Goal: Task Accomplishment & Management: Manage account settings

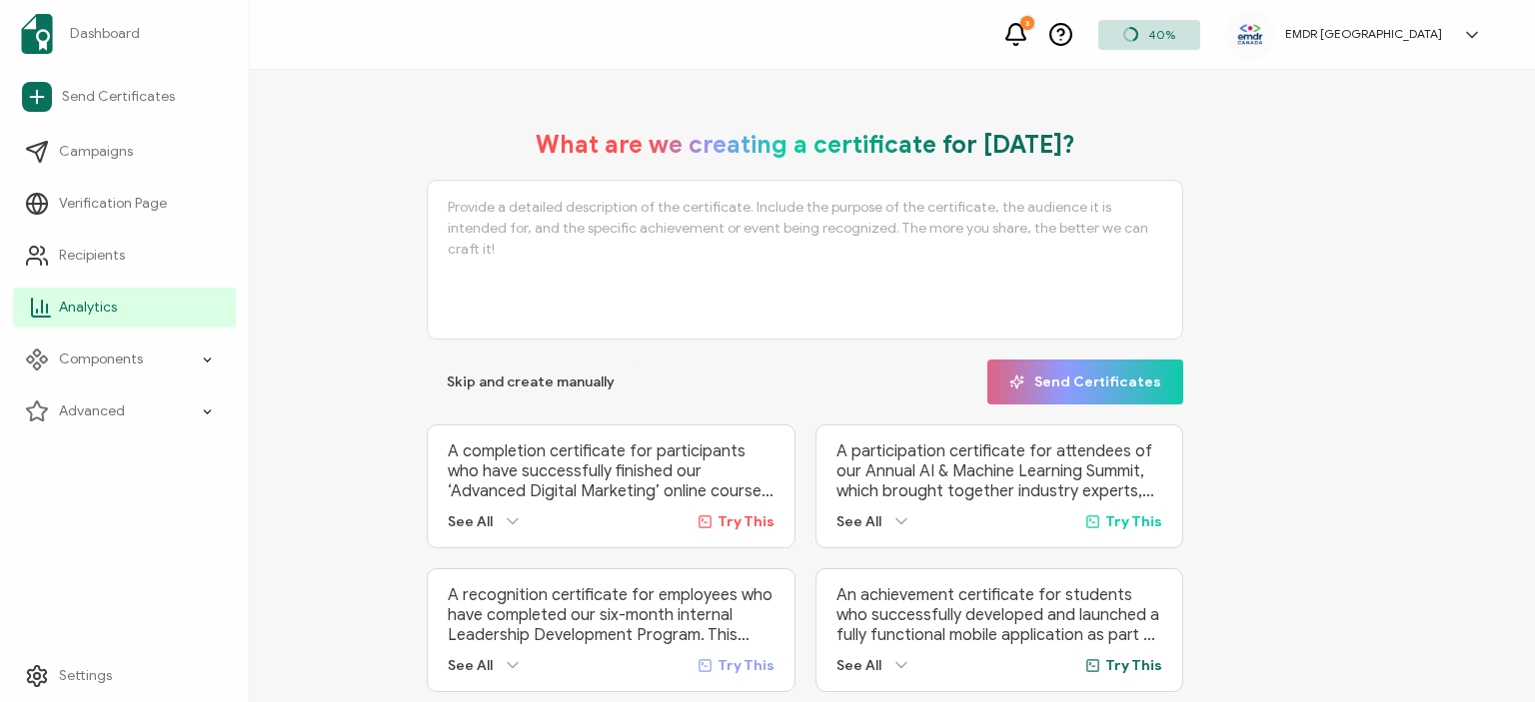
click at [40, 305] on icon at bounding box center [41, 308] width 24 height 24
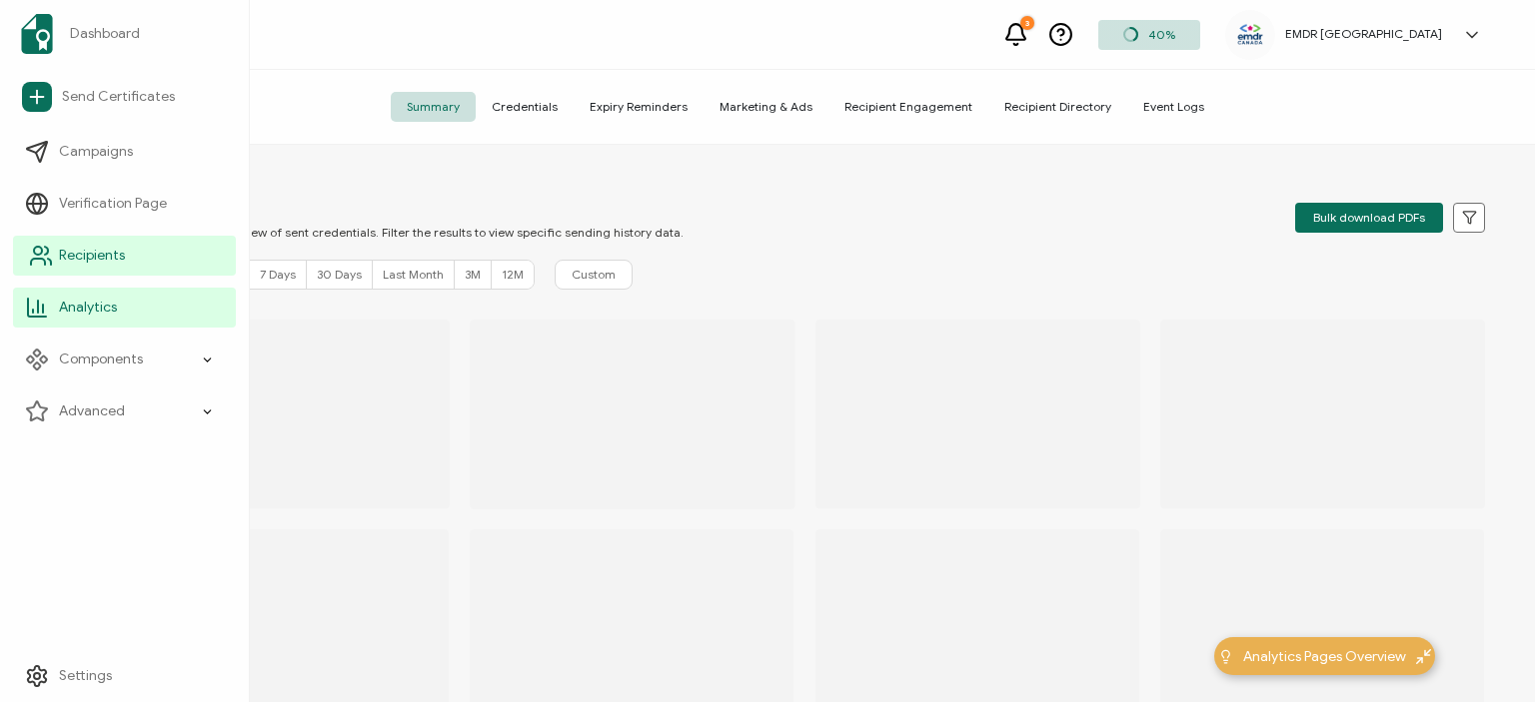
click at [78, 267] on link "Recipients" at bounding box center [124, 256] width 223 height 40
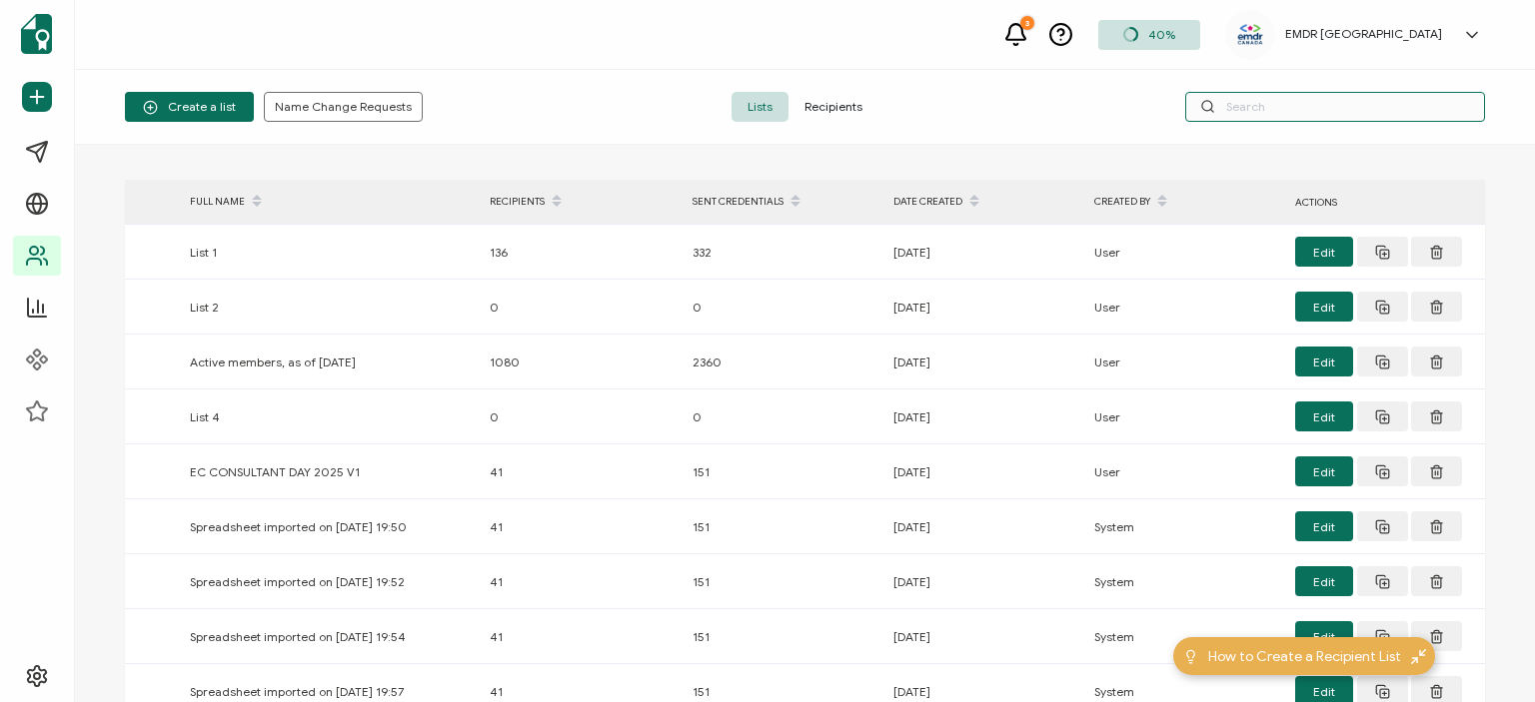
click at [1290, 104] on input "text" at bounding box center [1335, 107] width 300 height 30
click at [841, 95] on span "Recipients" at bounding box center [833, 107] width 90 height 30
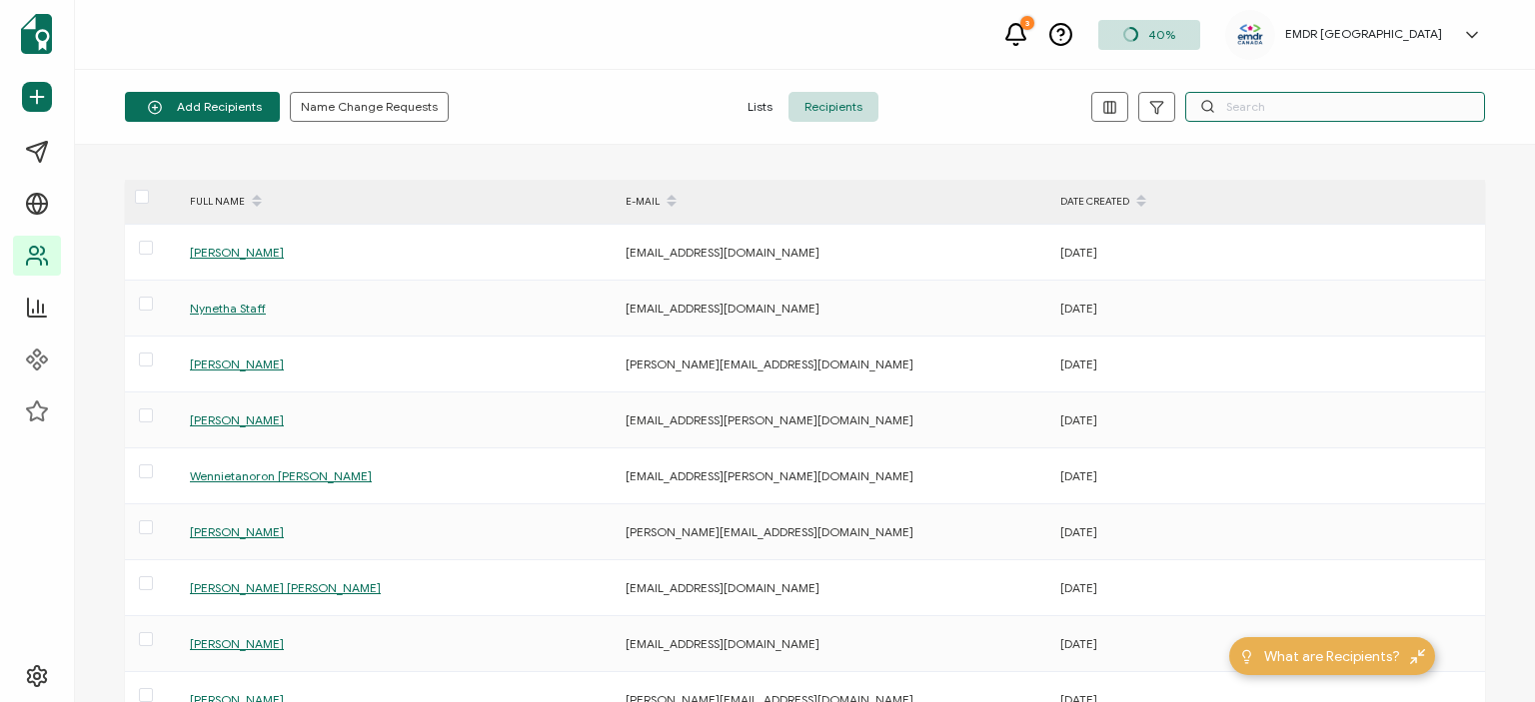
click at [1250, 113] on input "text" at bounding box center [1335, 107] width 300 height 30
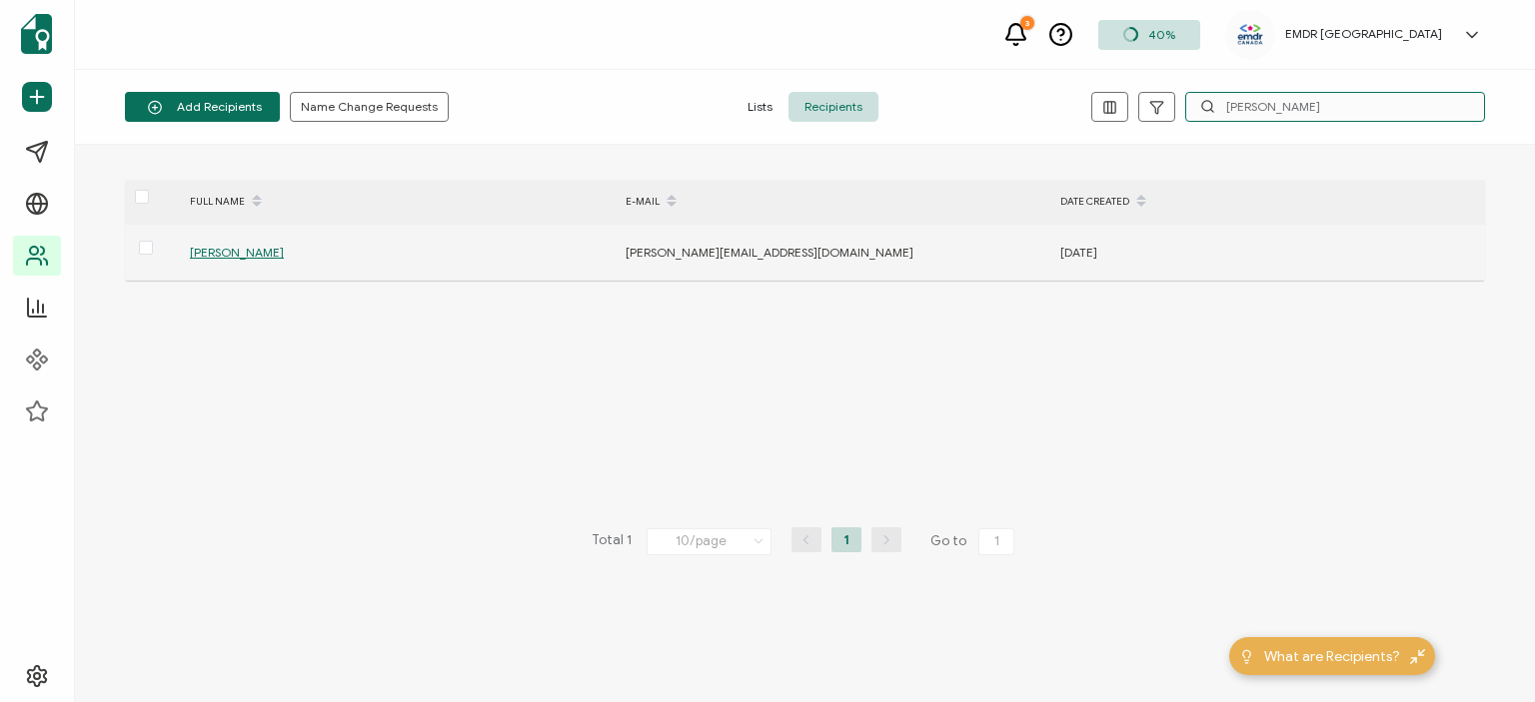
type input "[PERSON_NAME]"
click at [246, 246] on span "[PERSON_NAME]" at bounding box center [237, 252] width 94 height 15
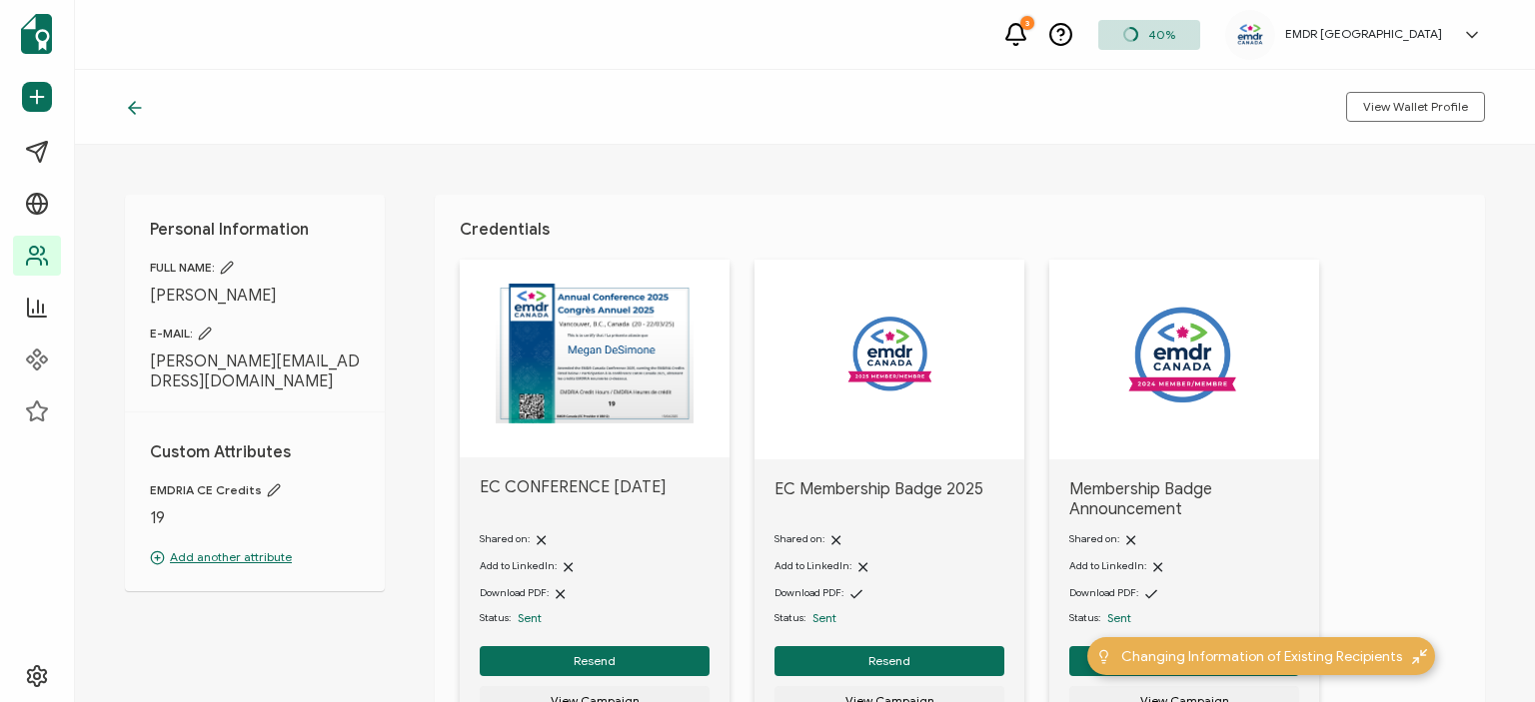
scroll to position [120, 0]
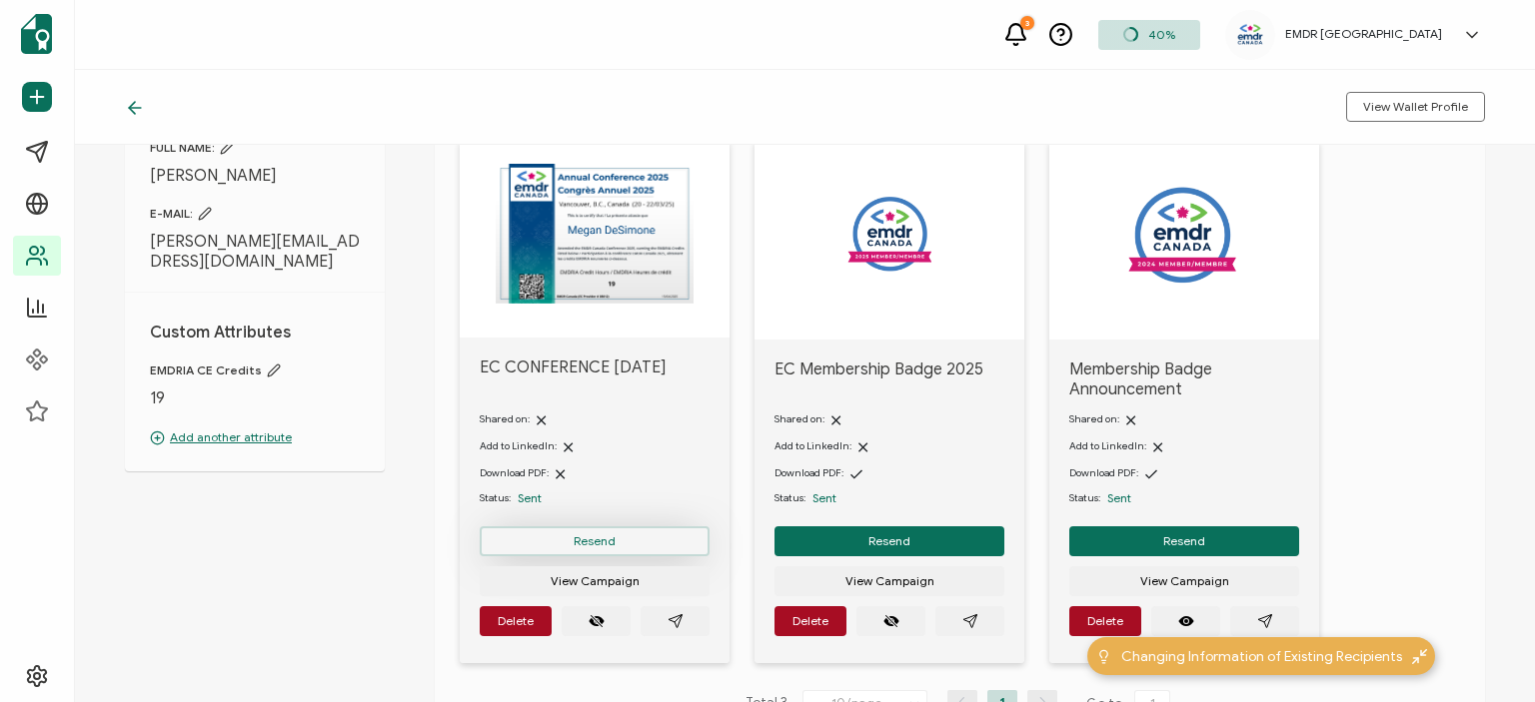
click at [546, 543] on button "Resend" at bounding box center [595, 542] width 230 height 30
